Goal: Submit feedback/report problem

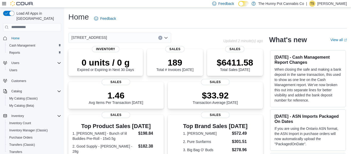
click at [192, 18] on div "Home Feedback" at bounding box center [207, 18] width 279 height 13
